Goal: Find specific page/section: Find specific page/section

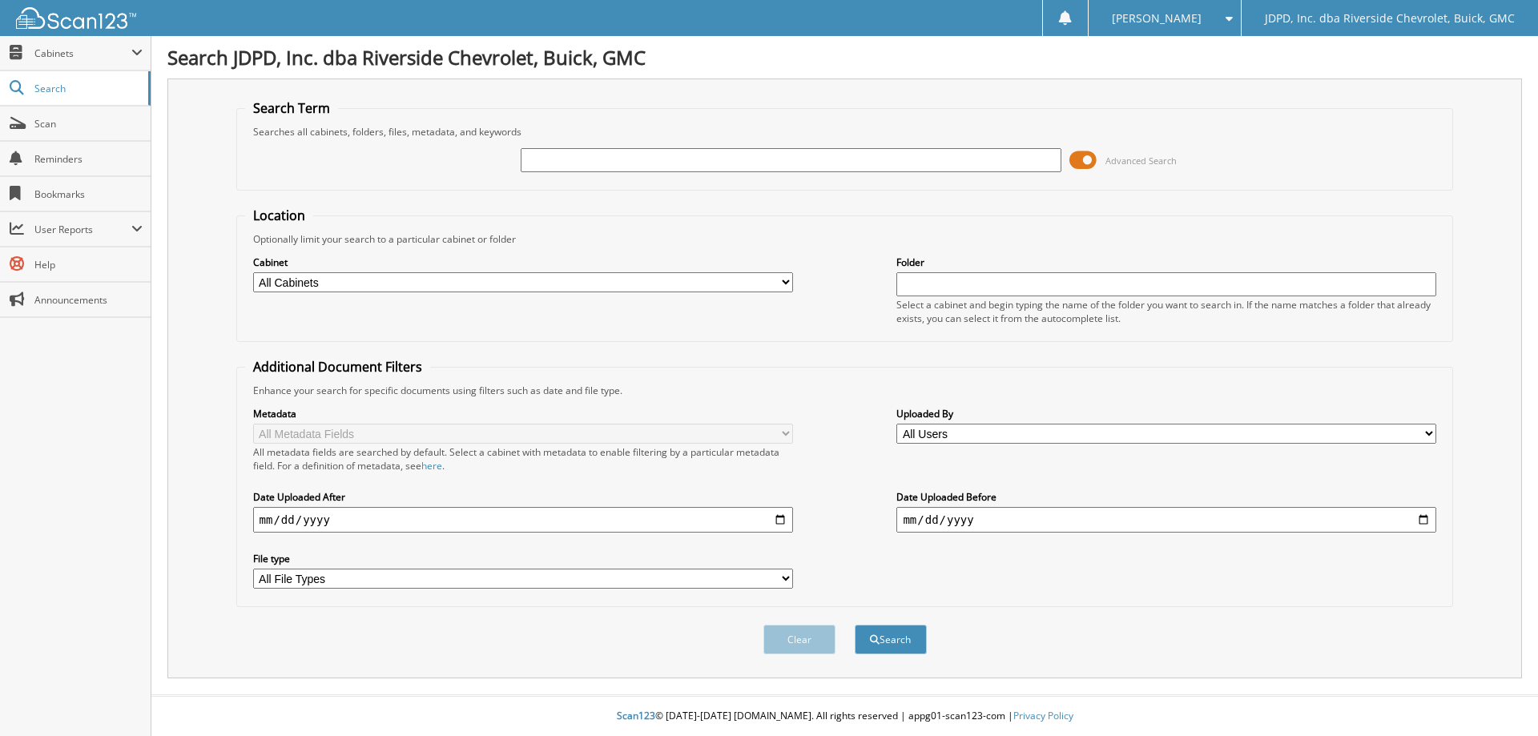
click at [545, 266] on label "Cabinet" at bounding box center [523, 263] width 540 height 14
click at [566, 282] on select "All Cabinets ACCOUNTS PAYABLE AFTERMARKET PRODUCT SALES AUCTION PURCHASES CAR D…" at bounding box center [523, 282] width 540 height 20
click at [253, 272] on select "All Cabinets ACCOUNTS PAYABLE AFTERMARKET PRODUCT SALES AUCTION PURCHASES CAR D…" at bounding box center [523, 282] width 540 height 20
select select "31570"
click at [253, 272] on select "All Cabinets ACCOUNTS PAYABLE AFTERMARKET PRODUCT SALES AUCTION PURCHASES CAR D…" at bounding box center [523, 282] width 540 height 20
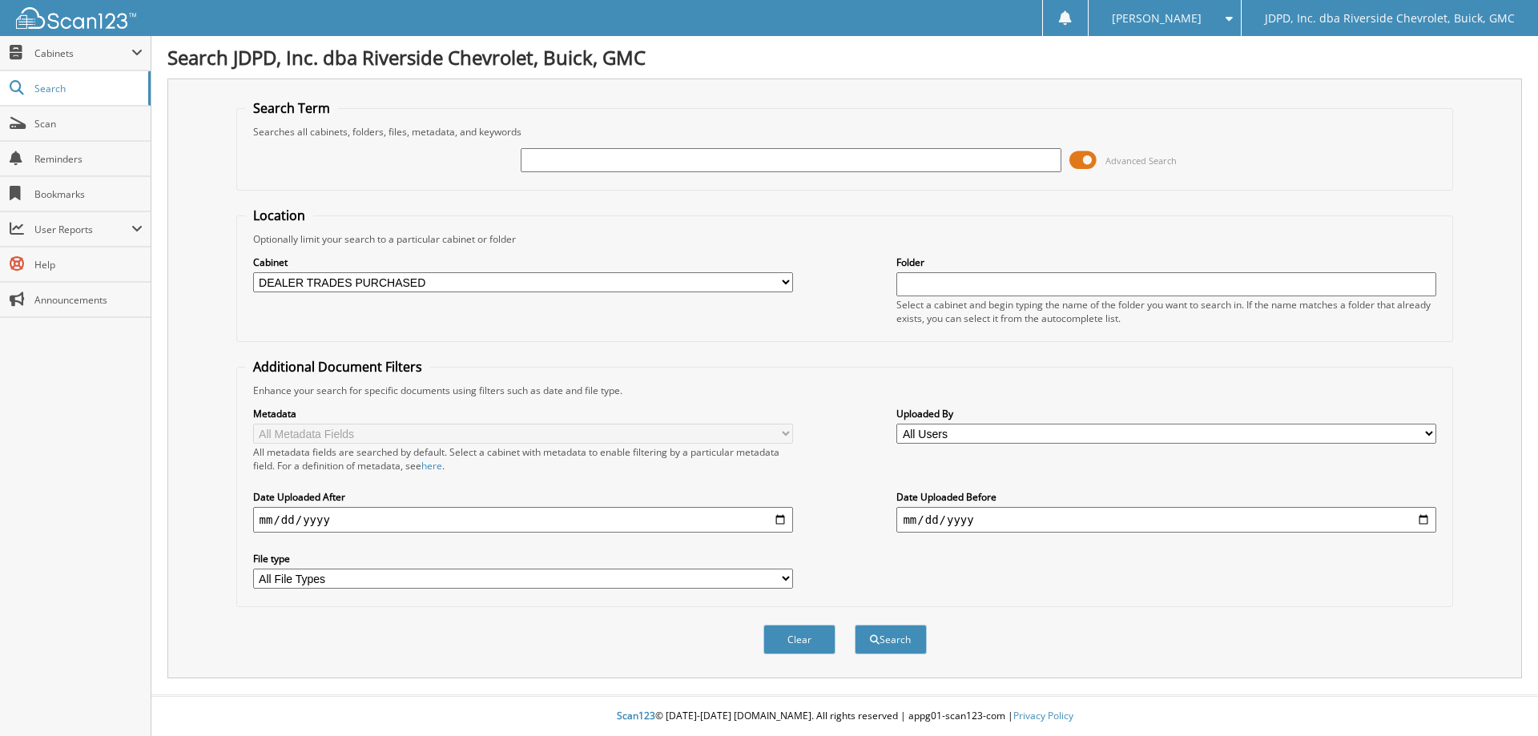
click at [705, 140] on div "Advanced Search" at bounding box center [845, 160] width 1200 height 43
click at [712, 171] on input "text" at bounding box center [791, 160] width 540 height 24
type input "156109"
click at [855, 625] on button "Search" at bounding box center [891, 640] width 72 height 30
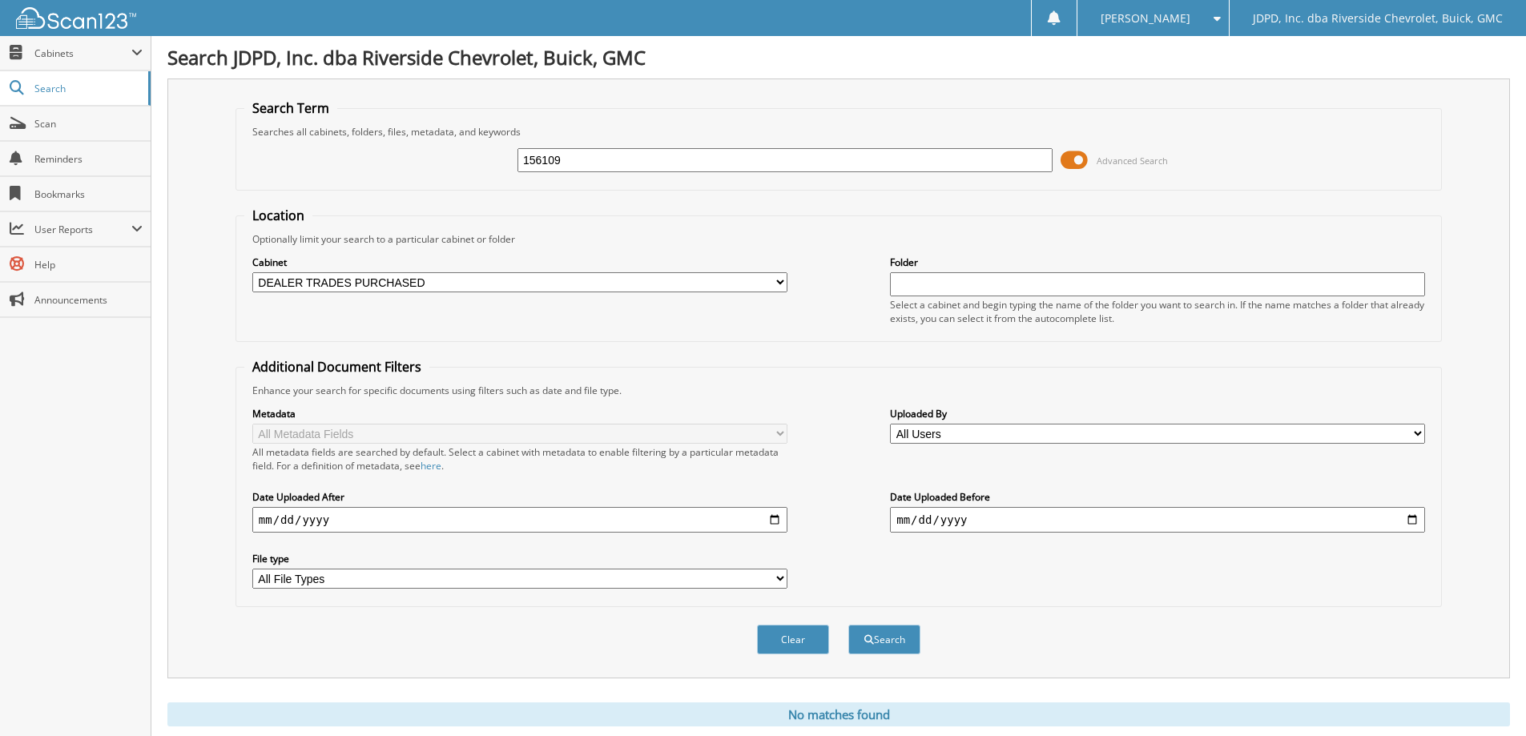
drag, startPoint x: 548, startPoint y: 165, endPoint x: 388, endPoint y: 155, distance: 160.6
click at [392, 156] on div "156109 Advanced Search" at bounding box center [838, 160] width 1189 height 43
type input "635908"
click at [848, 625] on button "Search" at bounding box center [884, 640] width 72 height 30
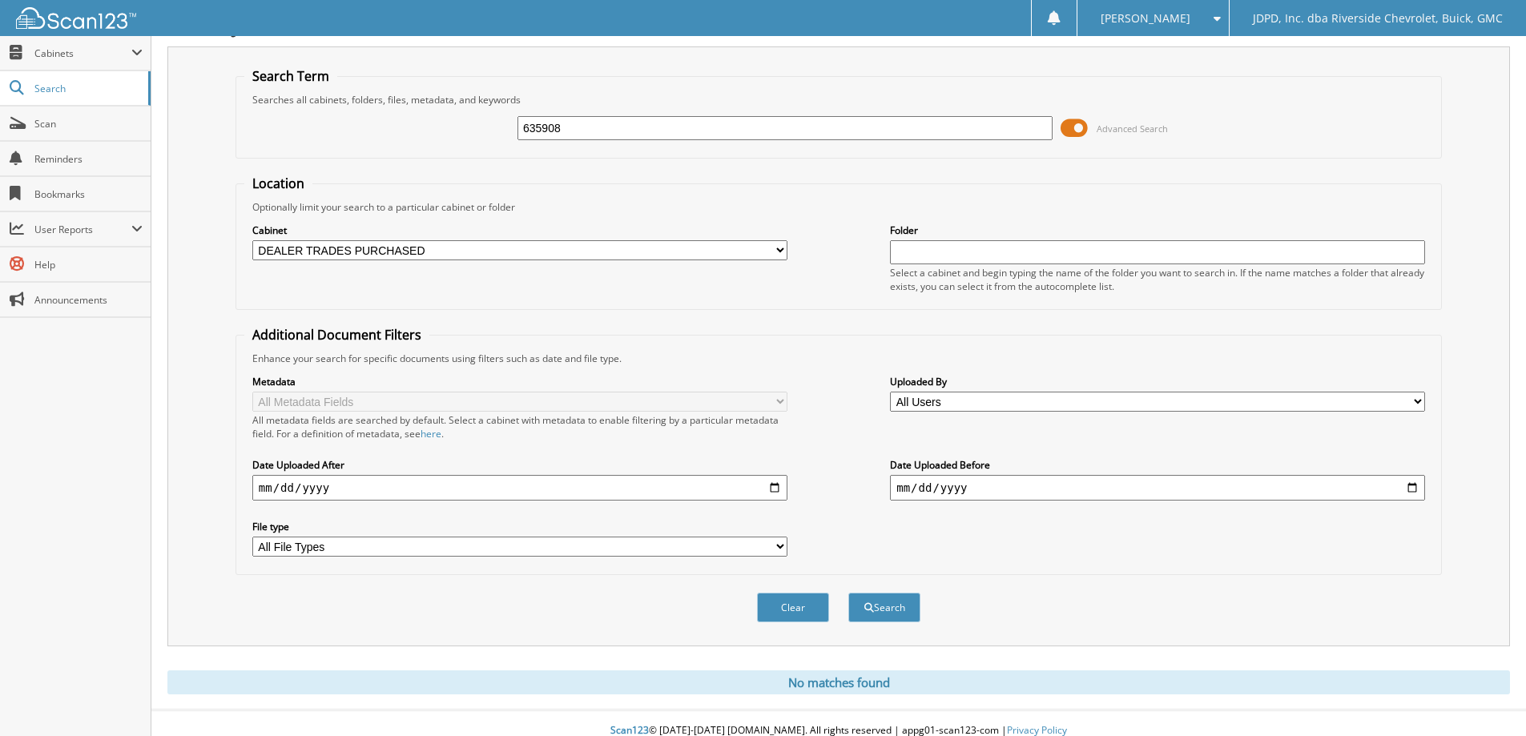
scroll to position [47, 0]
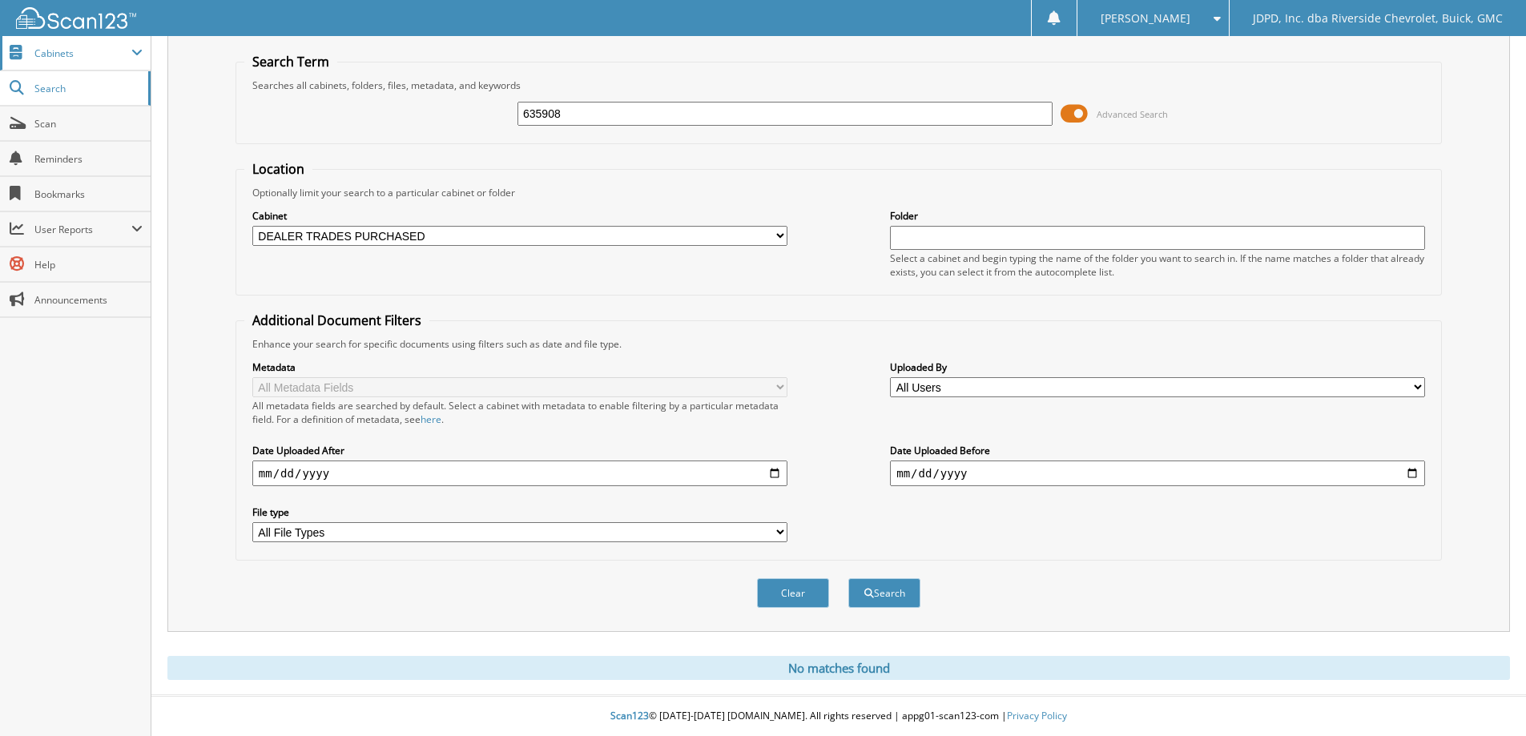
click at [22, 51] on span at bounding box center [17, 53] width 15 height 14
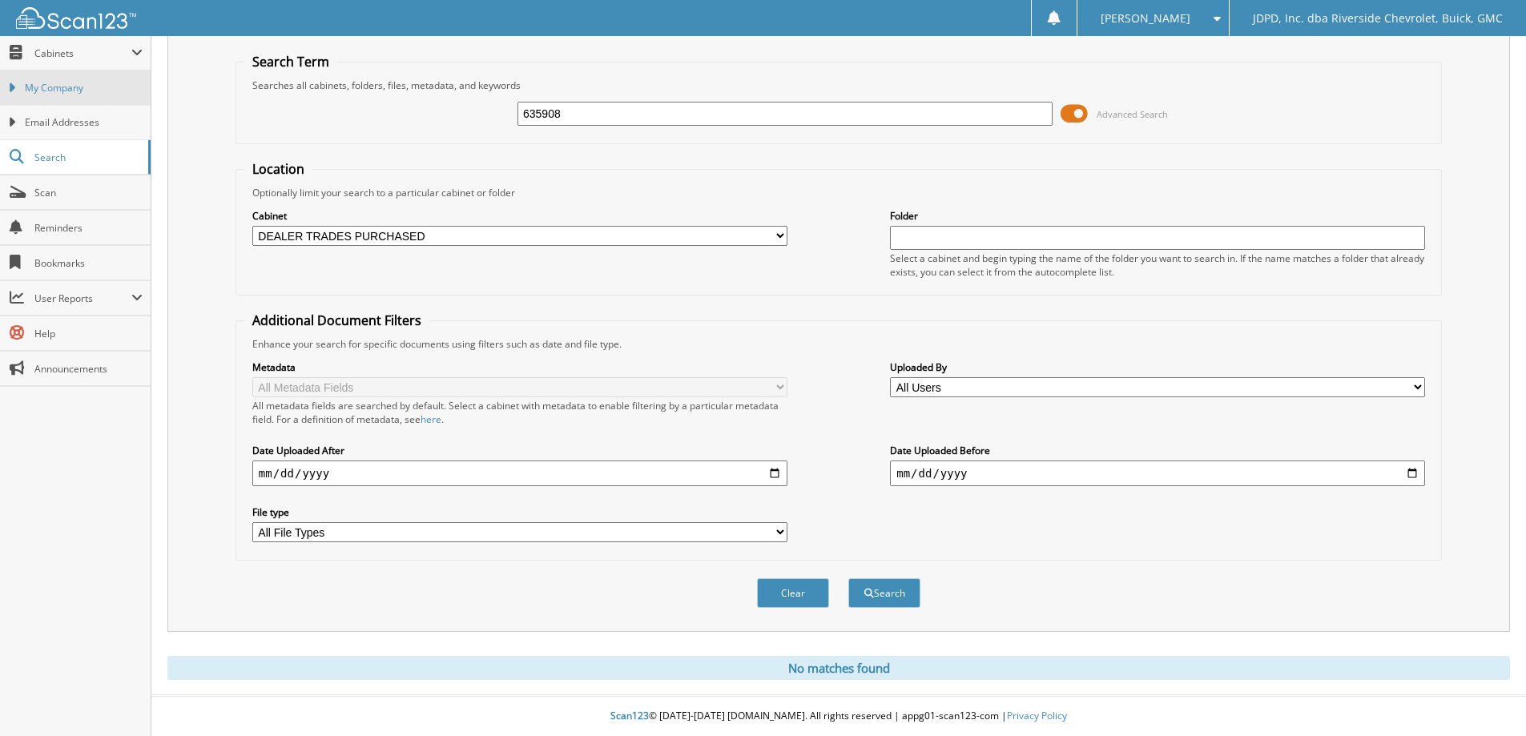
click at [52, 82] on span "My Company" at bounding box center [84, 88] width 118 height 14
